Goal: Task Accomplishment & Management: Use online tool/utility

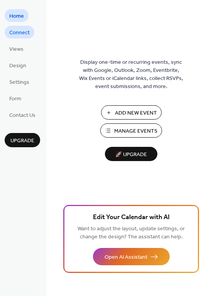
click at [23, 33] on span "Connect" at bounding box center [19, 33] width 20 height 8
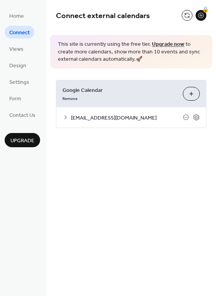
click at [196, 95] on button "Choose Calendars" at bounding box center [190, 94] width 17 height 14
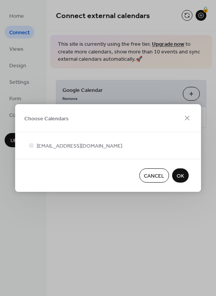
click at [179, 175] on span "OK" at bounding box center [179, 176] width 7 height 8
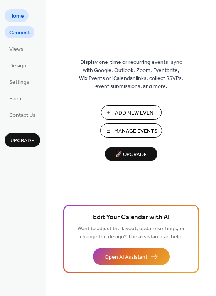
click at [23, 35] on span "Connect" at bounding box center [19, 33] width 20 height 8
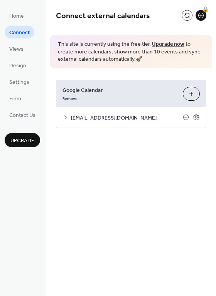
click at [188, 96] on button "Choose Calendars" at bounding box center [190, 94] width 17 height 14
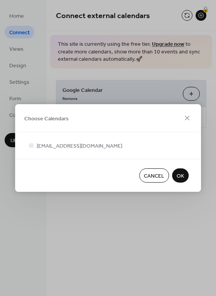
click at [181, 176] on span "OK" at bounding box center [179, 176] width 7 height 8
